Goal: Information Seeking & Learning: Compare options

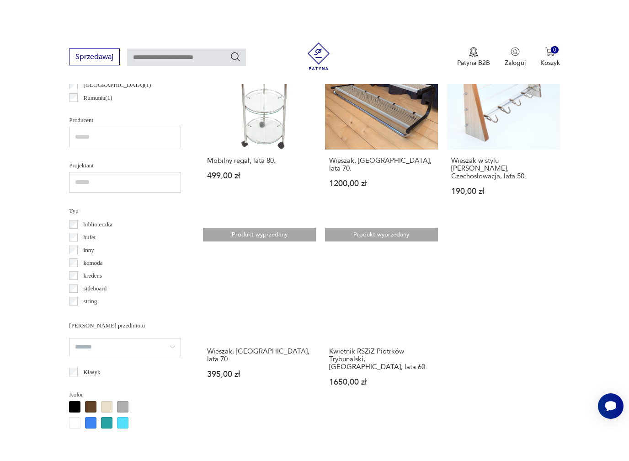
scroll to position [576, 0]
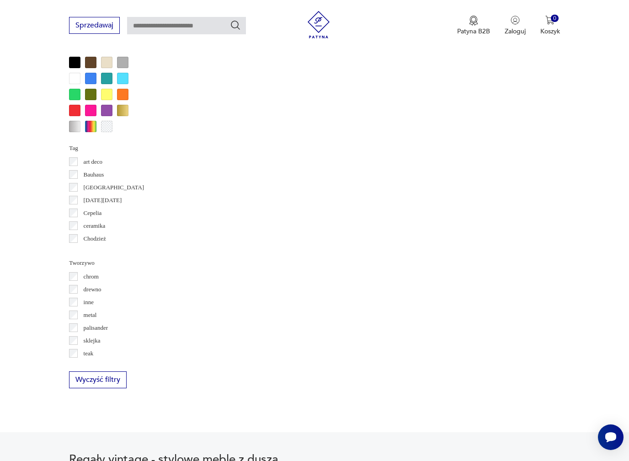
scroll to position [908, 0]
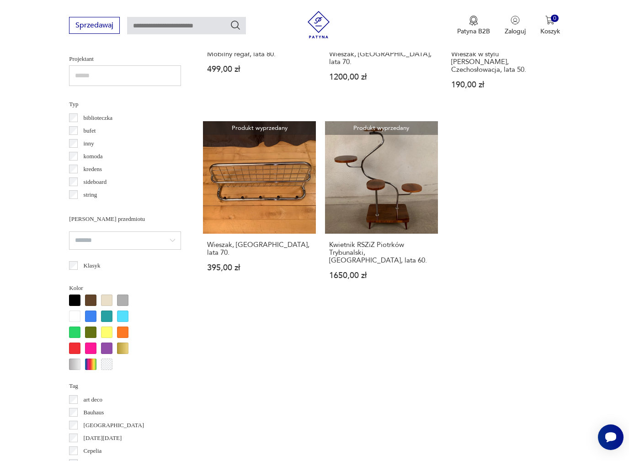
scroll to position [658, 0]
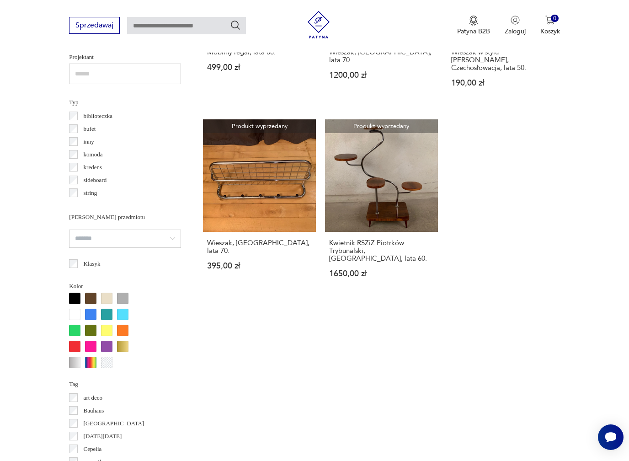
click at [101, 111] on p "biblioteczka" at bounding box center [98, 116] width 29 height 10
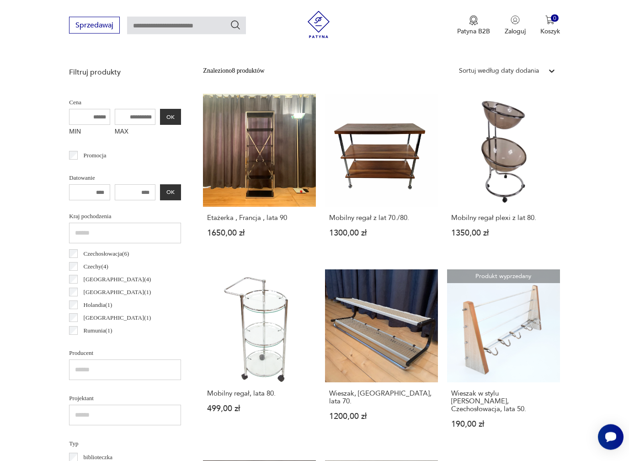
scroll to position [243, 0]
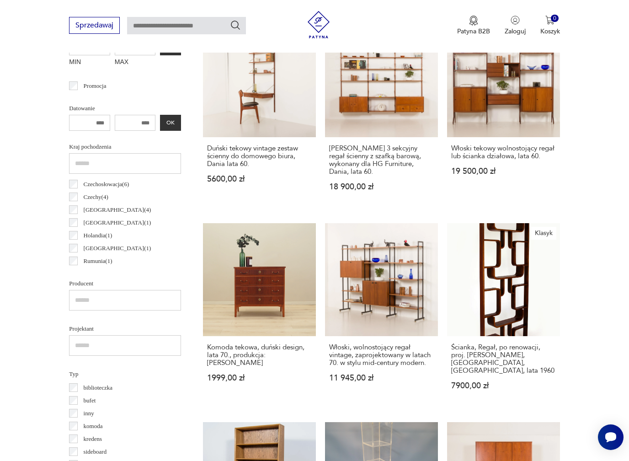
click at [98, 189] on p "Czechosłowacja ( 6 )" at bounding box center [107, 184] width 46 height 10
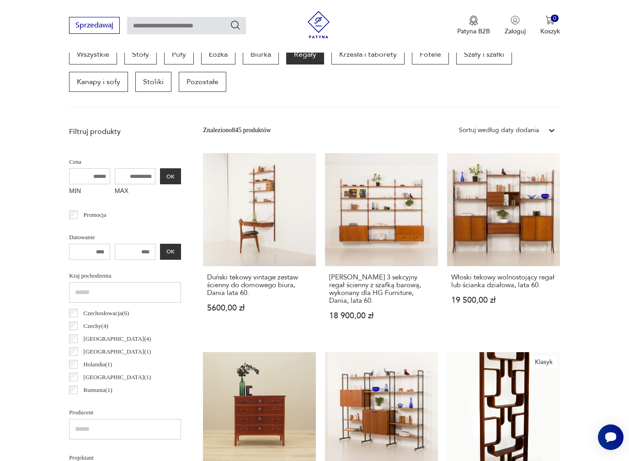
scroll to position [243, 0]
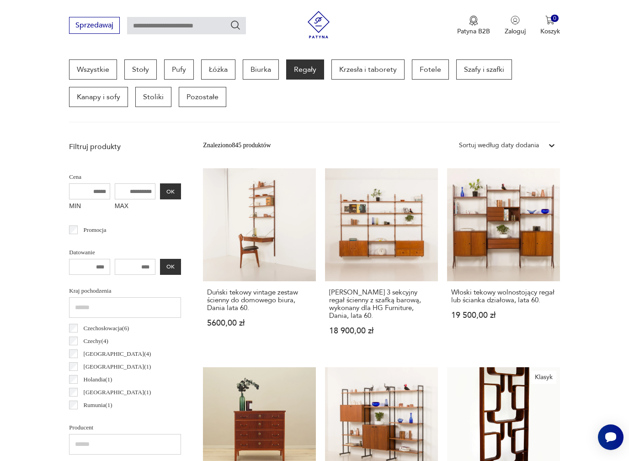
click at [121, 190] on input "MAX" at bounding box center [135, 191] width 41 height 16
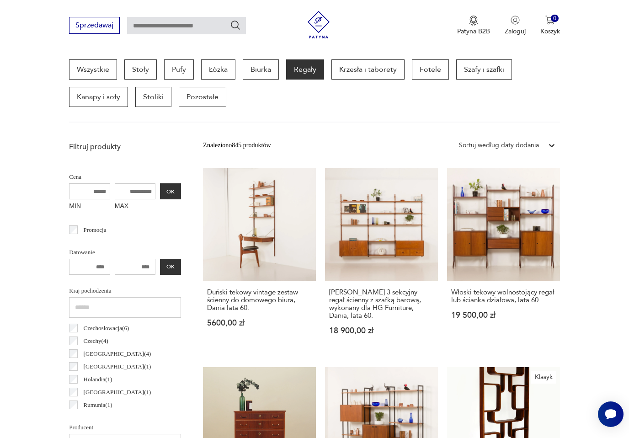
click at [115, 192] on input "MAX" at bounding box center [135, 191] width 41 height 16
click at [160, 198] on button "OK" at bounding box center [170, 191] width 21 height 16
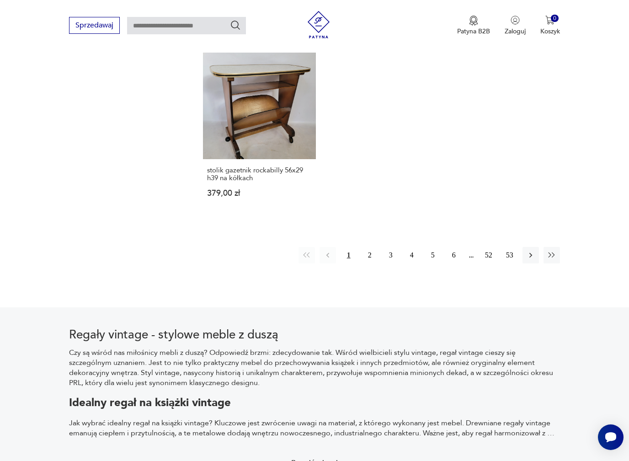
click at [376, 263] on button "2" at bounding box center [369, 255] width 16 height 16
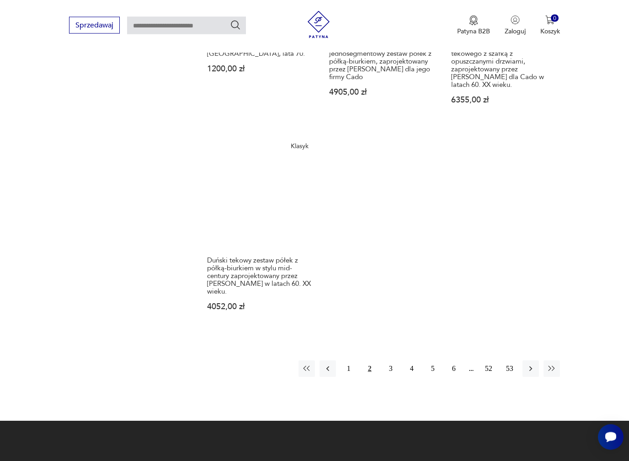
scroll to position [1269, 0]
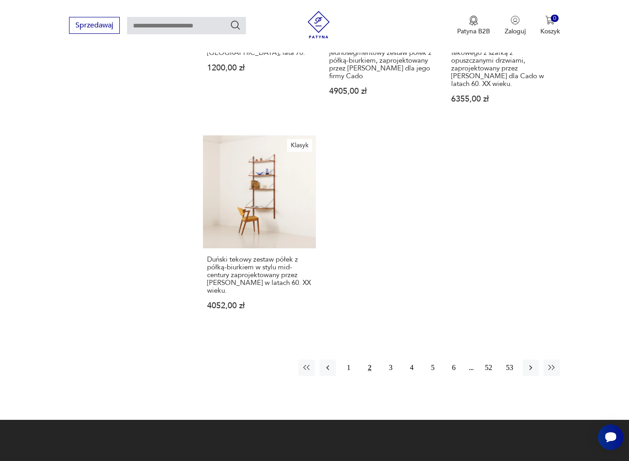
click at [386, 370] on button "3" at bounding box center [390, 367] width 16 height 16
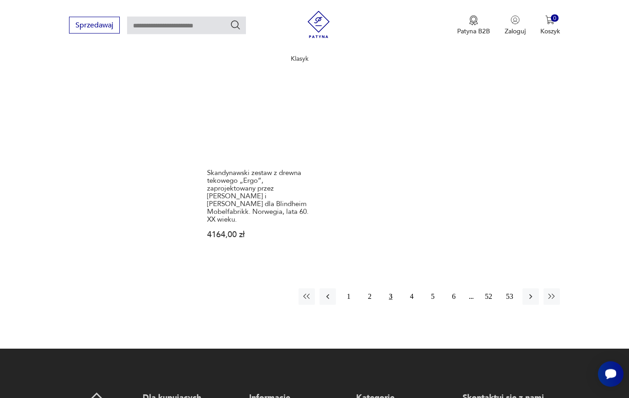
scroll to position [1422, 0]
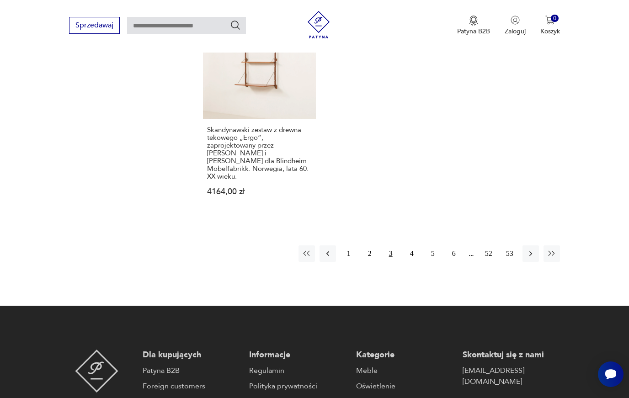
click at [416, 259] on button "4" at bounding box center [411, 253] width 16 height 16
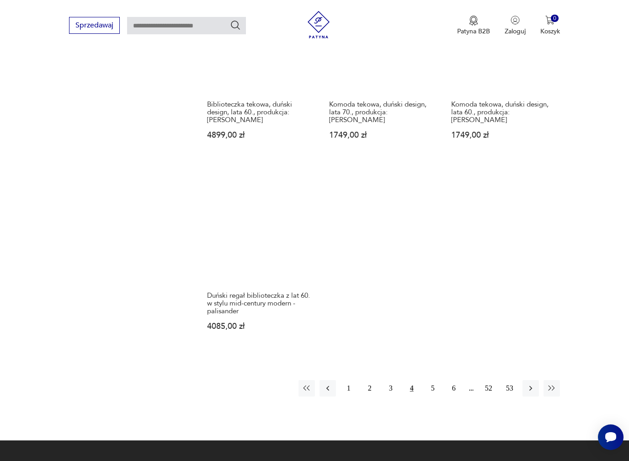
scroll to position [1275, 0]
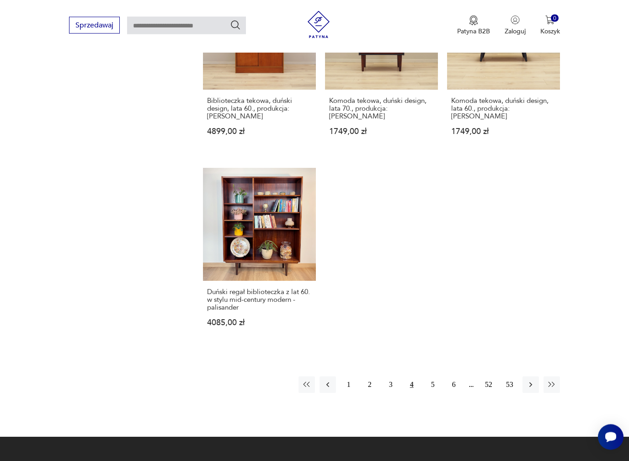
click at [432, 393] on button "5" at bounding box center [432, 384] width 16 height 16
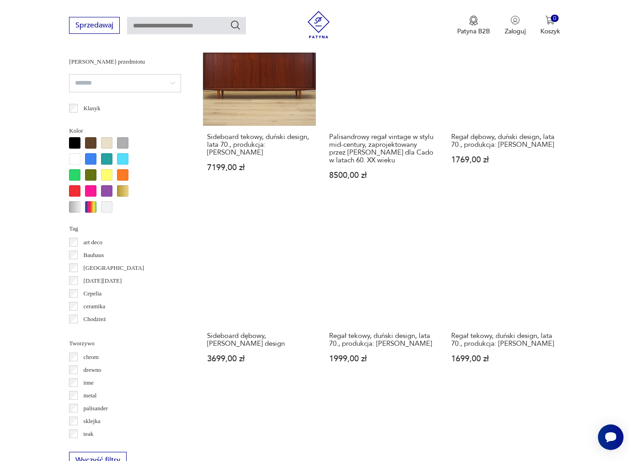
scroll to position [890, 0]
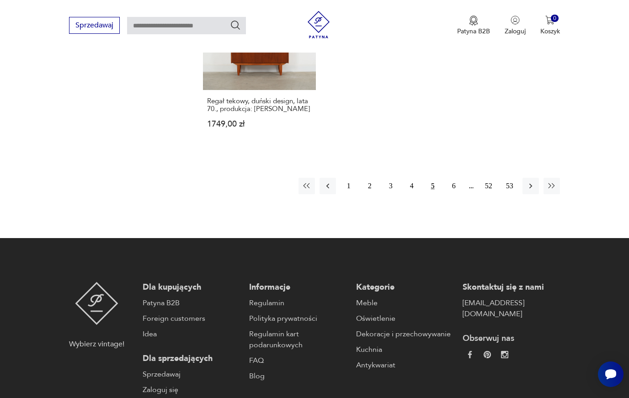
click at [448, 194] on button "6" at bounding box center [453, 186] width 16 height 16
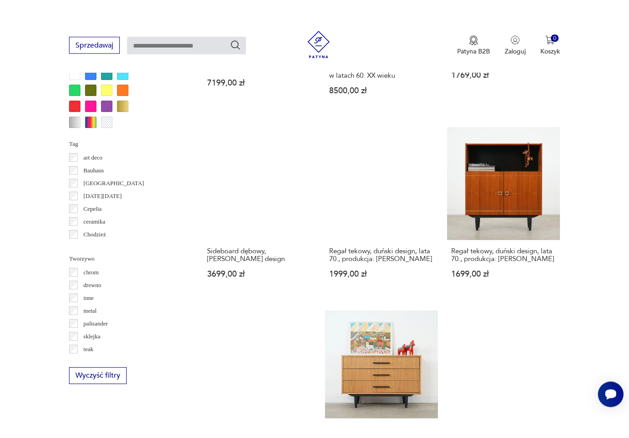
scroll to position [243, 0]
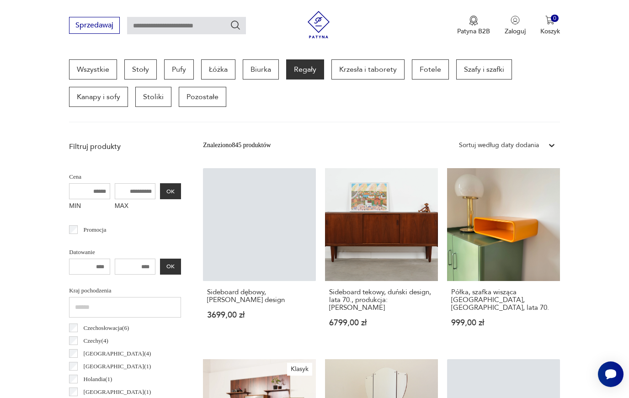
click at [117, 198] on input "MAX" at bounding box center [135, 191] width 41 height 16
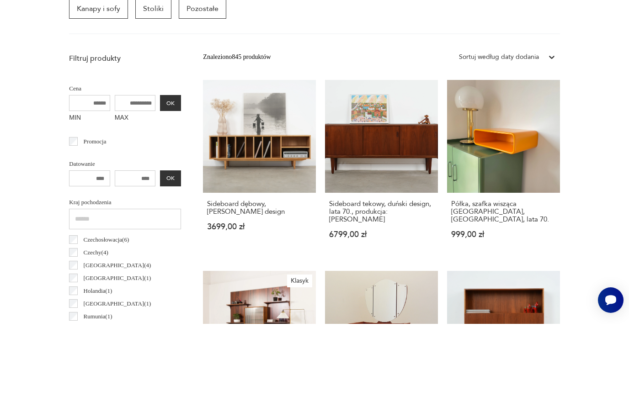
click at [115, 199] on label "MAX" at bounding box center [135, 206] width 41 height 15
click at [115, 183] on input "MAX" at bounding box center [135, 191] width 41 height 16
click at [94, 183] on input "MIN" at bounding box center [89, 191] width 41 height 16
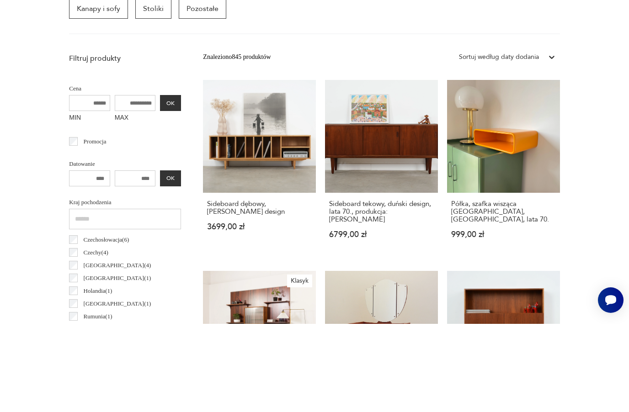
click at [128, 183] on input "MAX" at bounding box center [135, 191] width 41 height 16
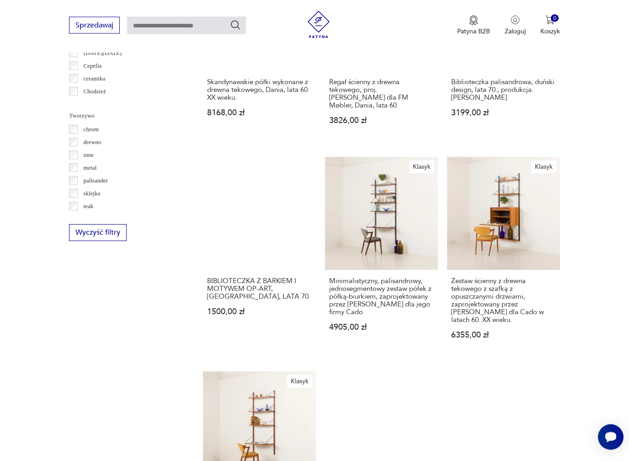
scroll to position [1042, 0]
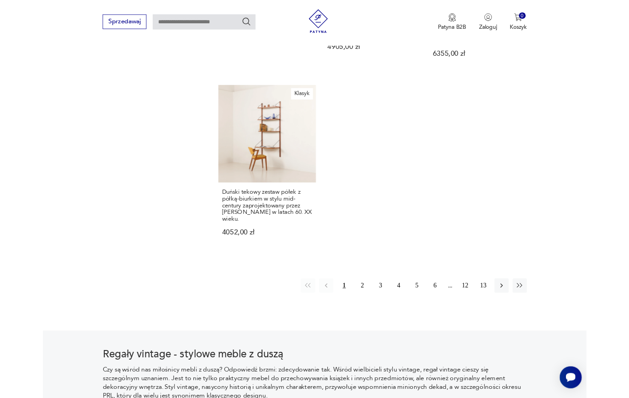
scroll to position [1313, 0]
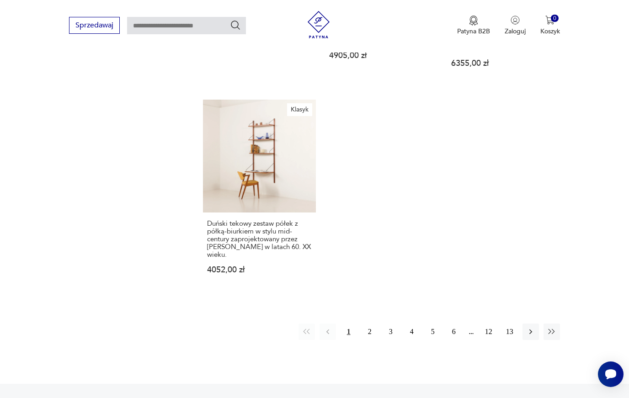
click at [365, 340] on button "2" at bounding box center [369, 331] width 16 height 16
